Goal: Communication & Community: Answer question/provide support

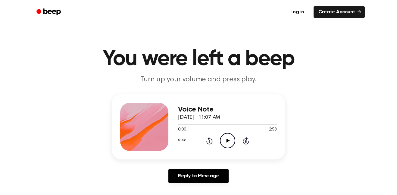
click at [229, 143] on icon "Play Audio" at bounding box center [227, 140] width 15 height 15
click at [212, 141] on div "0.8x Rewind 5 seconds Pause Audio Skip 5 seconds" at bounding box center [227, 140] width 99 height 15
click at [212, 141] on icon at bounding box center [209, 140] width 6 height 7
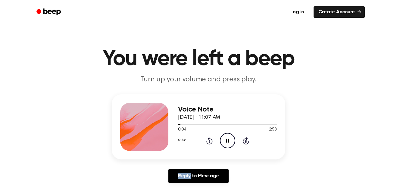
click at [212, 141] on icon at bounding box center [209, 140] width 6 height 7
click at [227, 143] on icon "Pause Audio" at bounding box center [227, 140] width 15 height 15
click at [227, 143] on icon "Play Audio" at bounding box center [227, 140] width 15 height 15
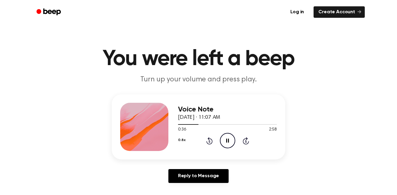
click at [225, 137] on icon "Pause Audio" at bounding box center [227, 140] width 15 height 15
click at [225, 138] on icon "Play Audio" at bounding box center [227, 140] width 15 height 15
click at [210, 141] on icon "Rewind 5 seconds" at bounding box center [209, 141] width 7 height 8
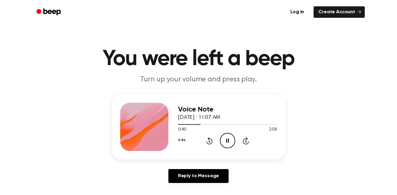
click at [330, 156] on div "Voice Note [DATE] · 11:07 AM 0:40 2:58 Your browser does not support the [objec…" at bounding box center [198, 140] width 382 height 93
click at [226, 139] on icon "Pause Audio" at bounding box center [227, 140] width 15 height 15
click at [223, 139] on icon "Play Audio" at bounding box center [227, 140] width 15 height 15
click at [225, 138] on icon "Pause Audio" at bounding box center [227, 140] width 15 height 15
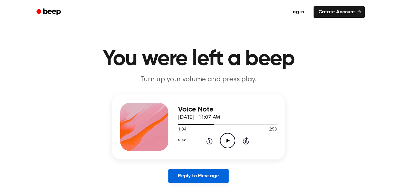
click at [204, 176] on link "Reply to Message" at bounding box center [198, 176] width 60 height 14
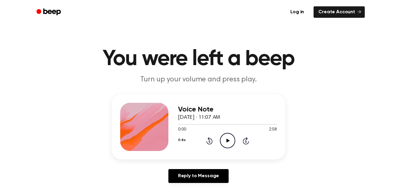
click at [224, 134] on icon "Play Audio" at bounding box center [227, 140] width 15 height 15
click at [244, 140] on icon "Skip 5 seconds" at bounding box center [245, 141] width 7 height 8
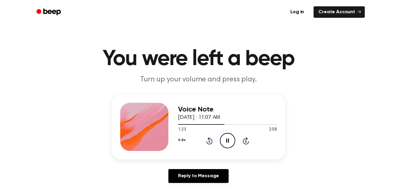
click at [222, 138] on icon "Pause Audio" at bounding box center [227, 140] width 15 height 15
